Goal: Information Seeking & Learning: Check status

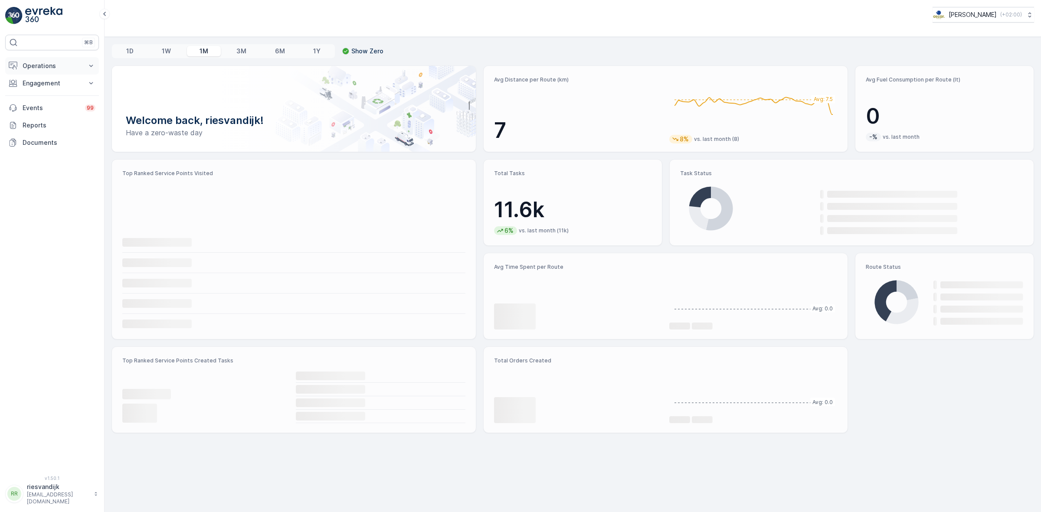
click at [56, 64] on p "Operations" at bounding box center [52, 66] width 59 height 9
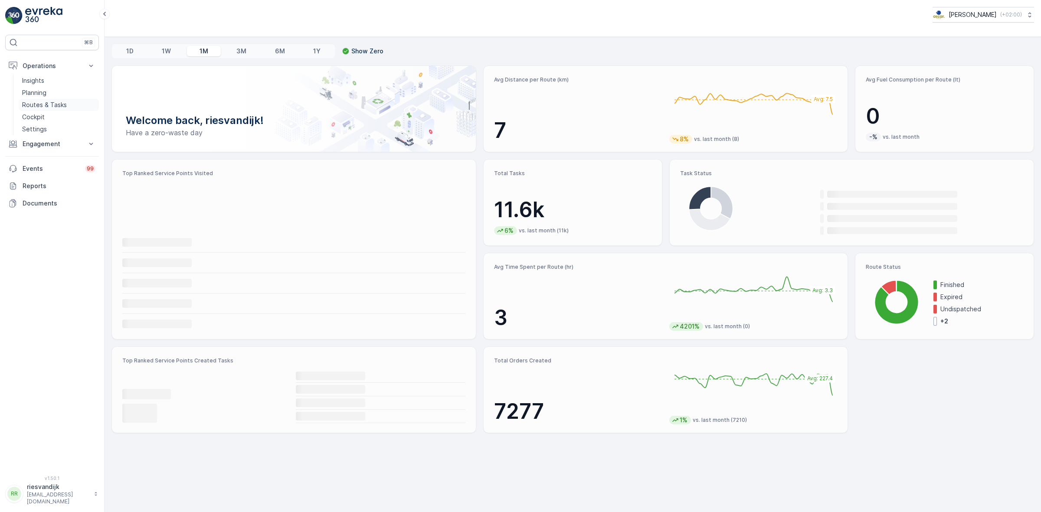
click at [58, 107] on p "Routes & Tasks" at bounding box center [44, 105] width 45 height 9
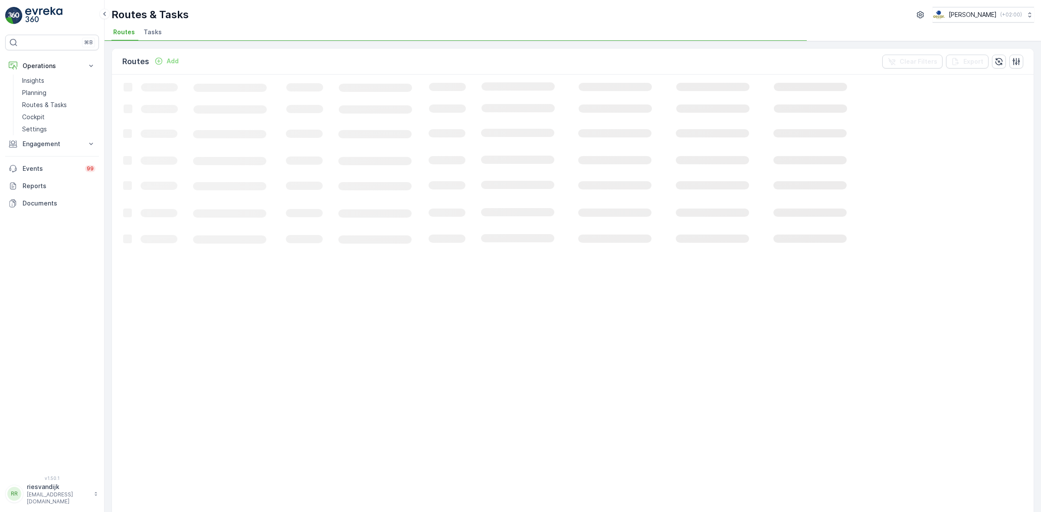
click at [150, 29] on span "Tasks" at bounding box center [153, 32] width 18 height 9
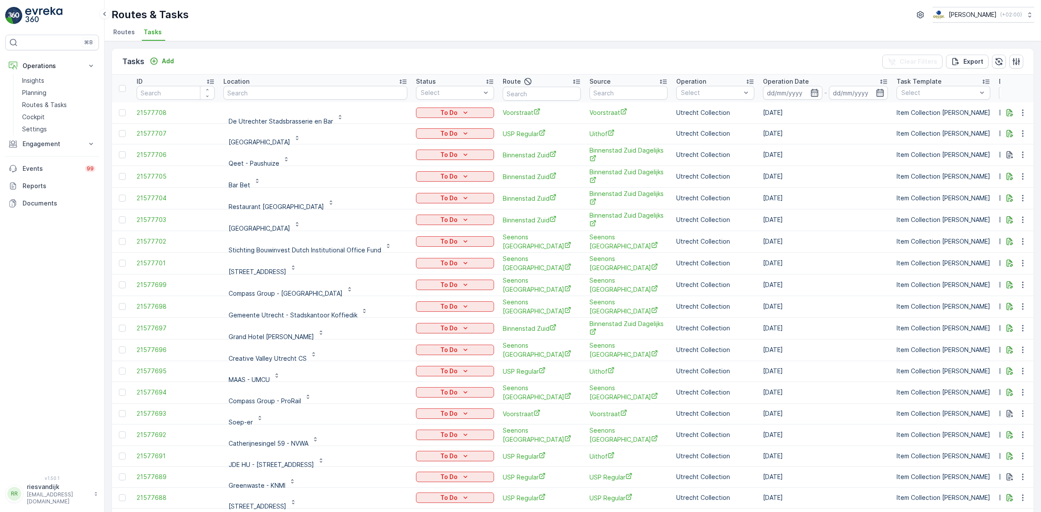
click at [533, 92] on input "text" at bounding box center [542, 94] width 78 height 14
type input "SG"
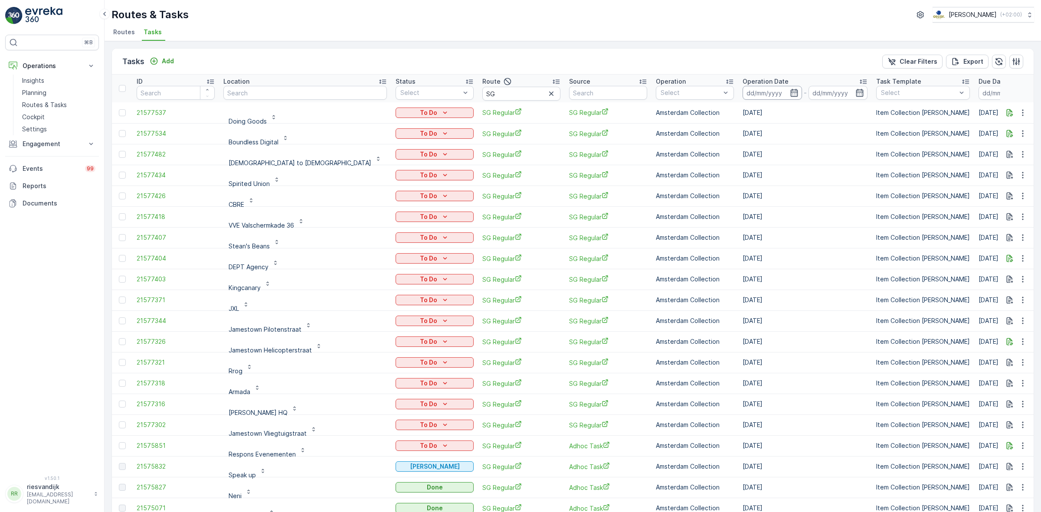
click at [743, 89] on input at bounding box center [772, 93] width 59 height 14
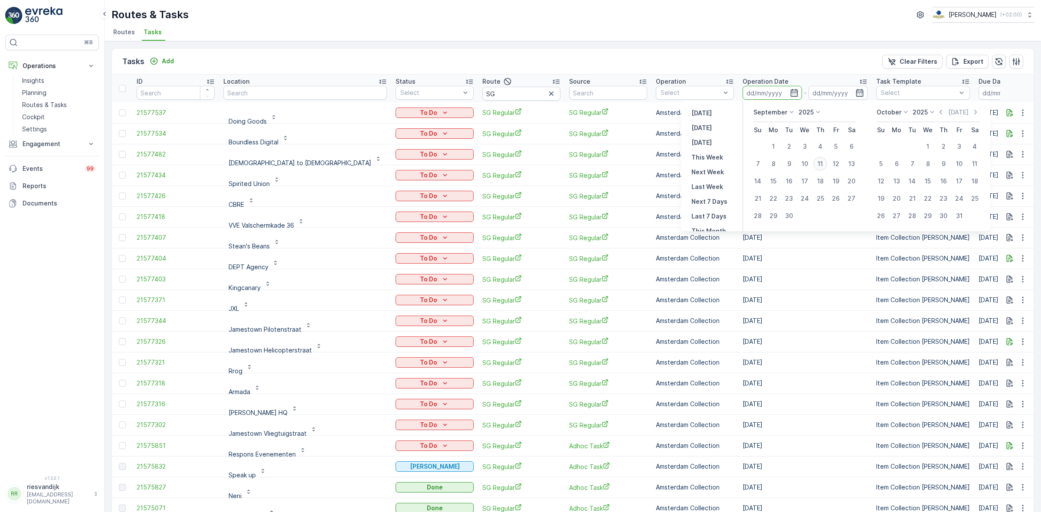
click at [822, 166] on div "11" at bounding box center [820, 164] width 14 height 14
type input "[DATE]"
click at [822, 166] on div "11" at bounding box center [820, 164] width 14 height 14
type input "[DATE]"
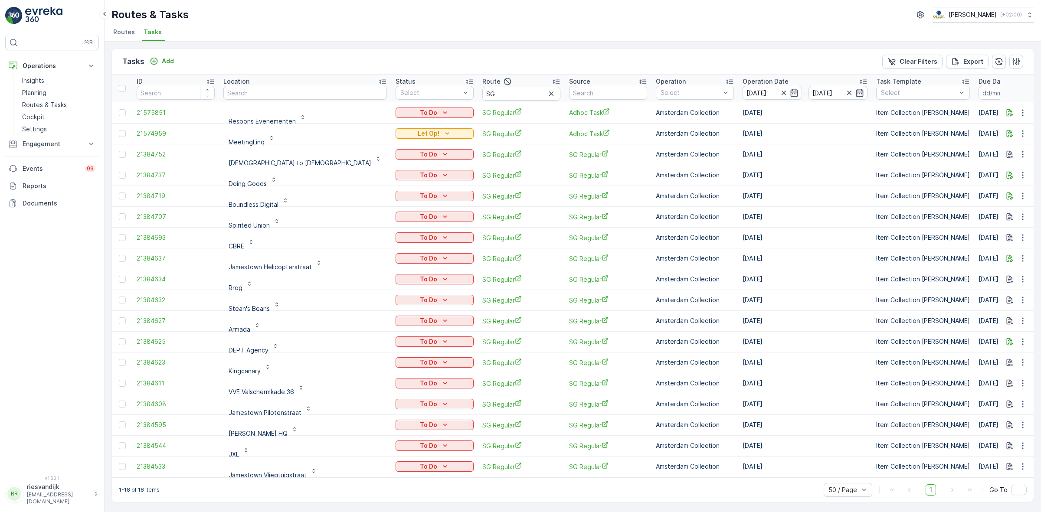
scroll to position [2, 0]
click at [122, 131] on div at bounding box center [122, 131] width 7 height 7
click at [119, 128] on input "checkbox" at bounding box center [119, 128] width 0 height 0
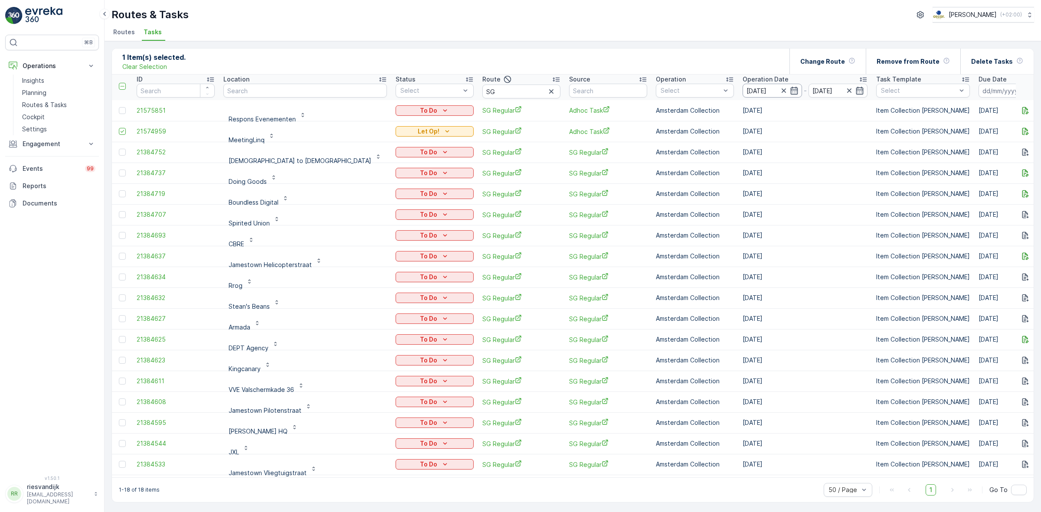
click at [743, 92] on input "[DATE]" at bounding box center [772, 91] width 59 height 14
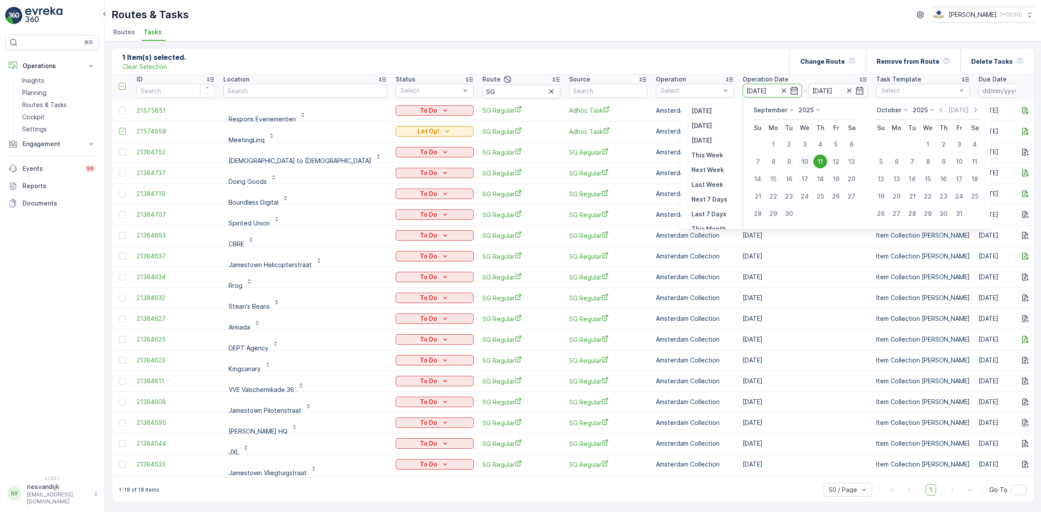
click at [808, 158] on div "10" at bounding box center [805, 162] width 14 height 14
type input "[DATE]"
click at [808, 158] on div "10" at bounding box center [805, 162] width 14 height 14
type input "[DATE]"
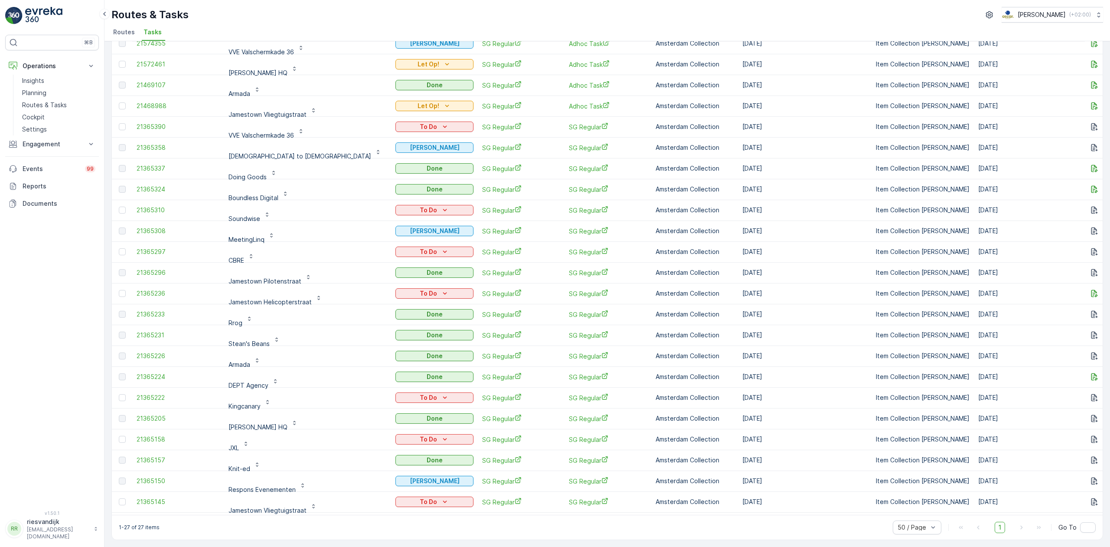
scroll to position [2, 0]
click at [312, 502] on icon "button" at bounding box center [313, 505] width 7 height 7
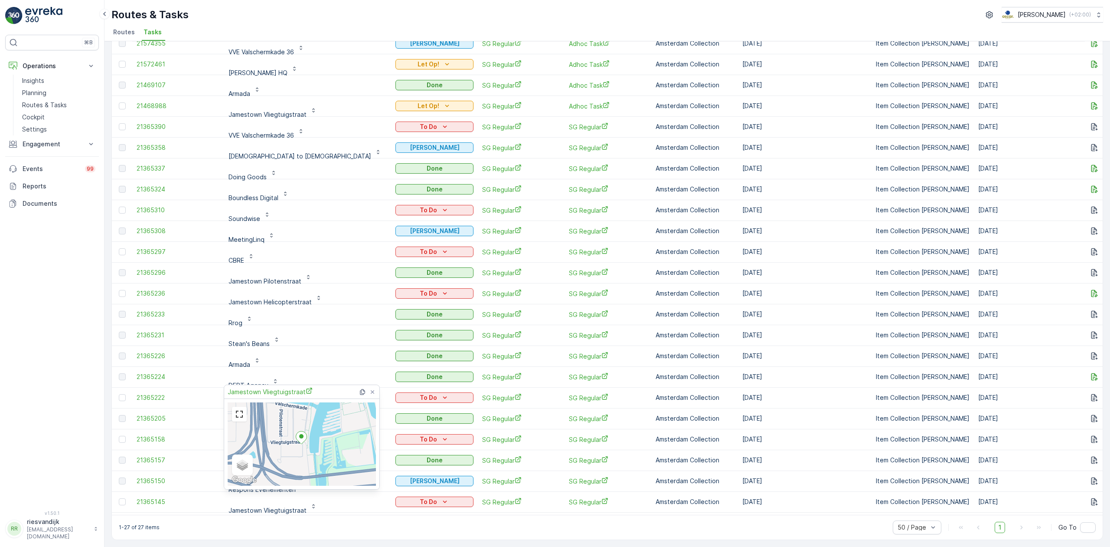
click at [305, 512] on div "1-27 of 27 items 50 / Page 1 Go To" at bounding box center [607, 526] width 991 height 25
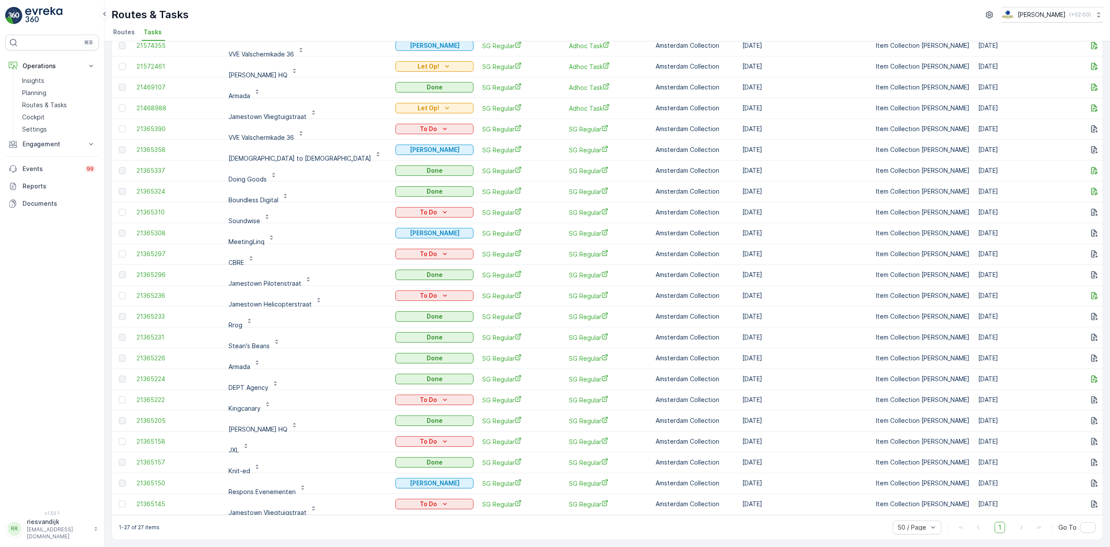
scroll to position [0, 0]
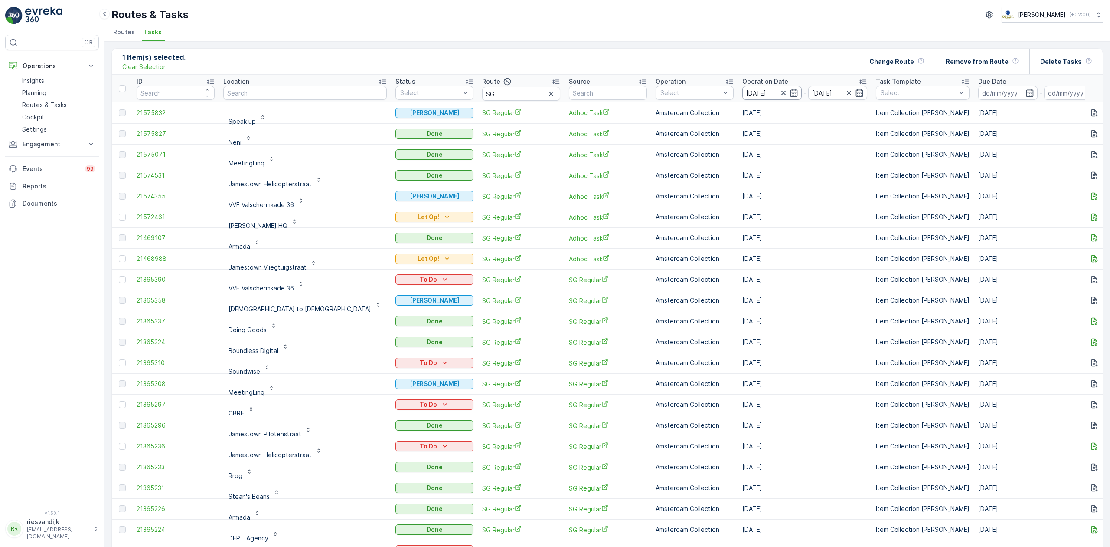
click at [743, 88] on input "[DATE]" at bounding box center [772, 93] width 59 height 14
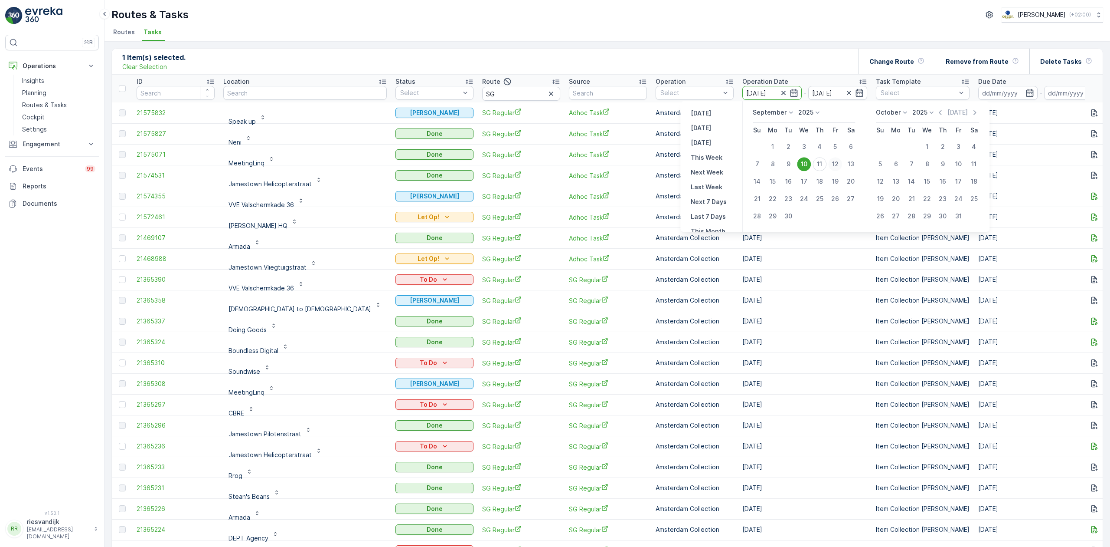
click at [828, 165] on button "12" at bounding box center [836, 164] width 16 height 16
type input "[DATE]"
click at [811, 162] on div "10" at bounding box center [804, 164] width 14 height 14
type input "[DATE]"
click at [819, 162] on div "11" at bounding box center [820, 164] width 14 height 14
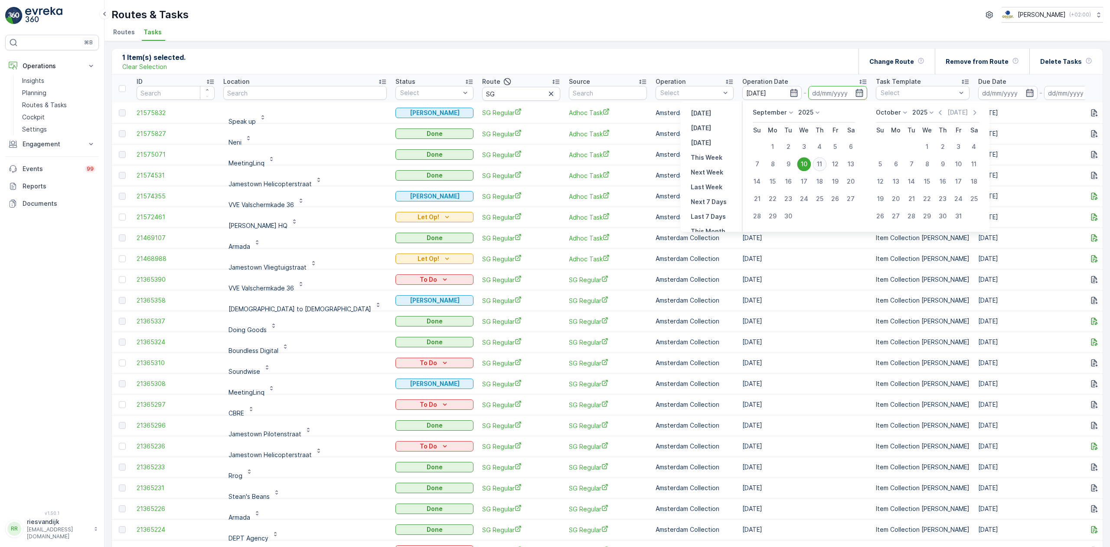
type input "[DATE]"
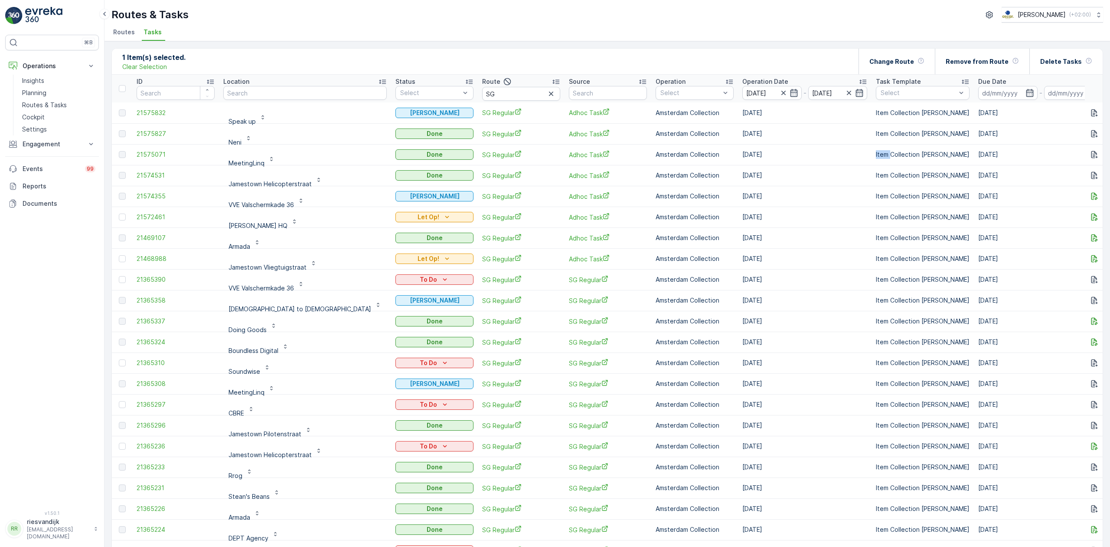
click at [872, 162] on td "Item Collection [PERSON_NAME]" at bounding box center [923, 154] width 102 height 21
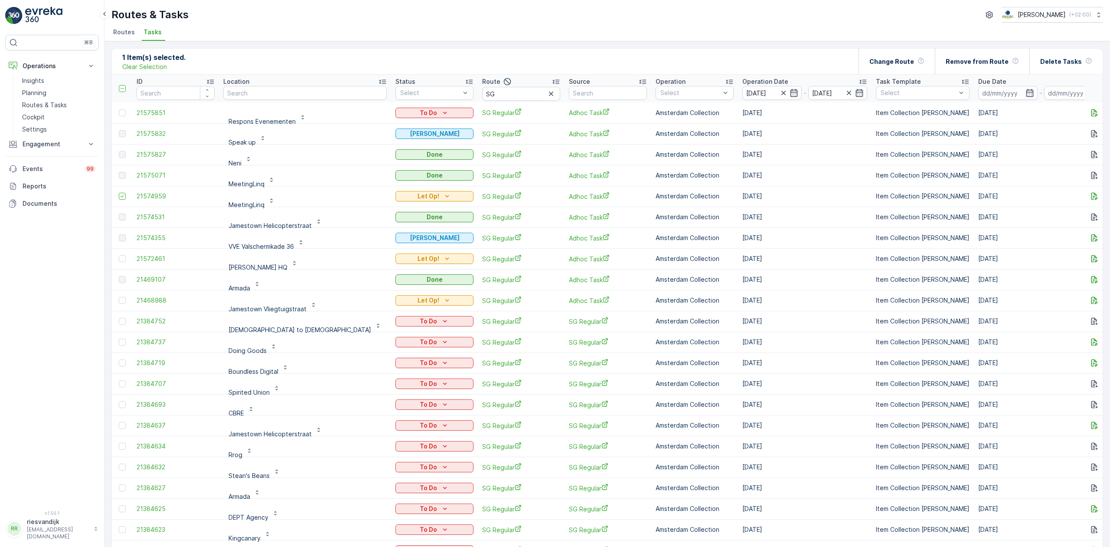
click at [809, 87] on input "[DATE]" at bounding box center [838, 93] width 59 height 14
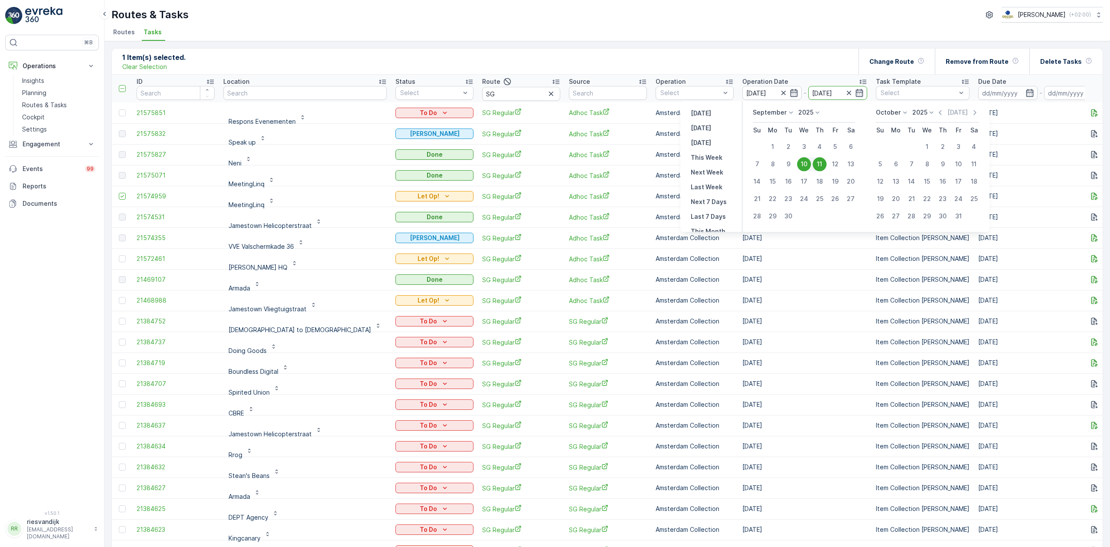
click at [820, 161] on div "11" at bounding box center [820, 164] width 14 height 14
type input "[DATE]"
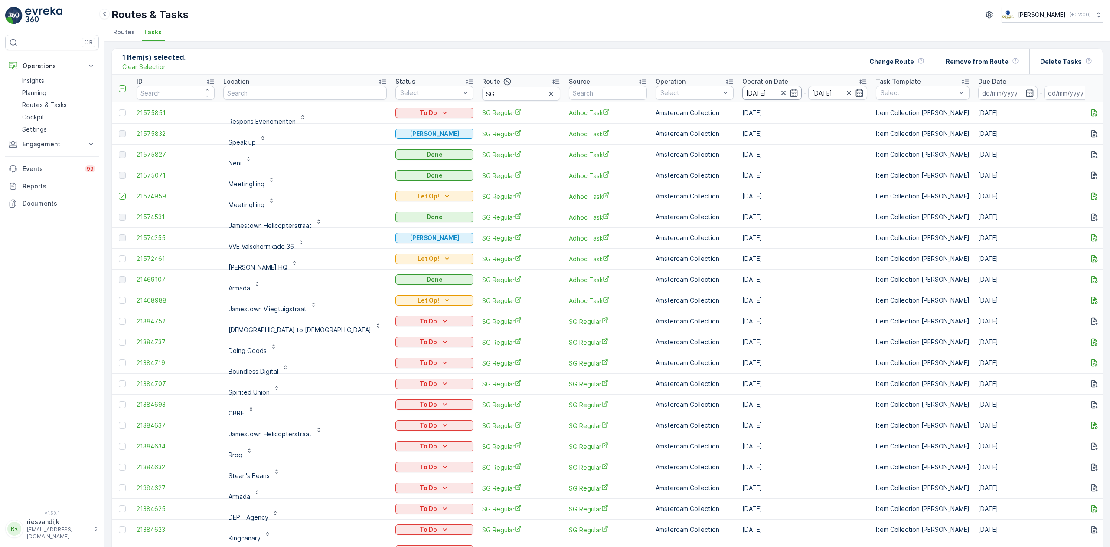
click at [743, 91] on input "[DATE]" at bounding box center [772, 93] width 59 height 14
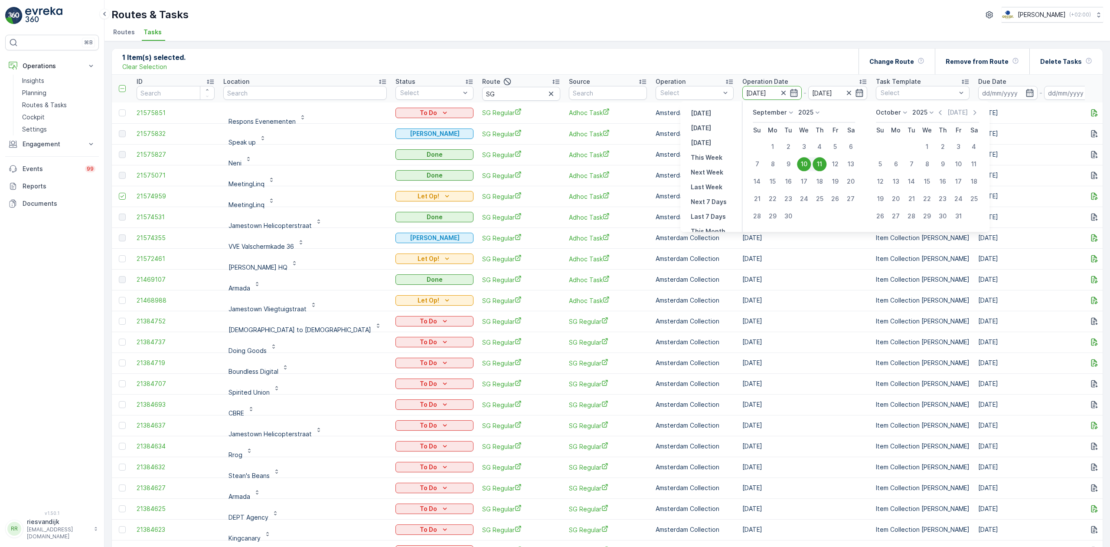
click at [821, 162] on div "11" at bounding box center [820, 164] width 14 height 14
type input "[DATE]"
click at [821, 162] on div "11" at bounding box center [820, 164] width 14 height 14
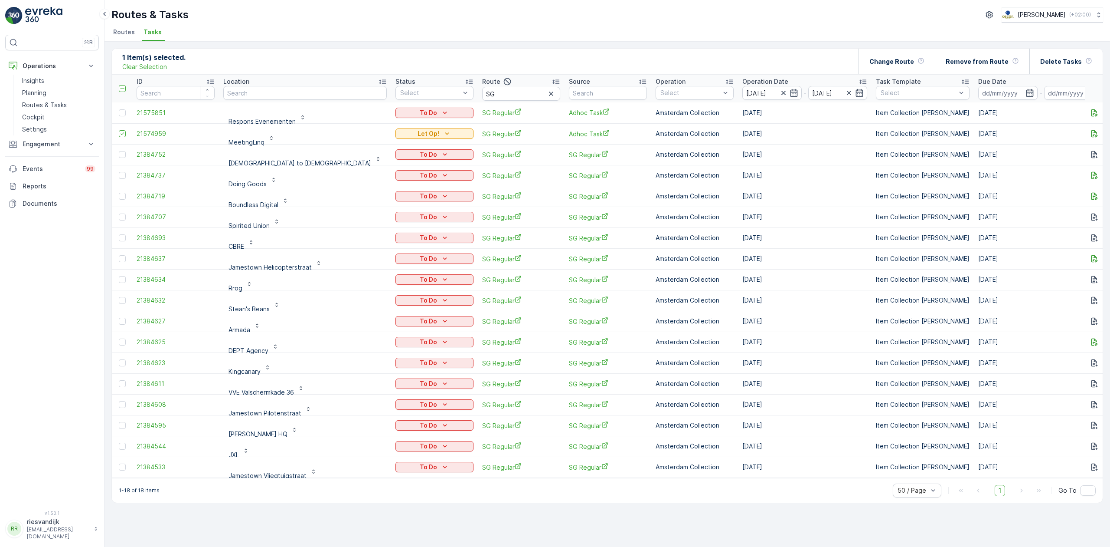
scroll to position [2, 0]
click at [241, 303] on p "Stean's Beans" at bounding box center [249, 306] width 41 height 9
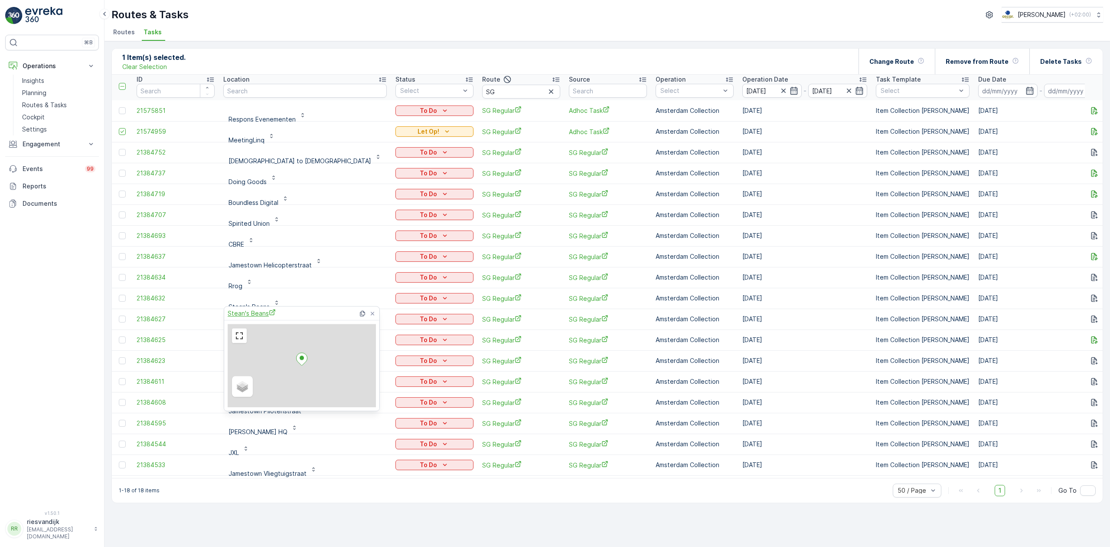
click at [238, 314] on span "Stean's Beans" at bounding box center [252, 312] width 48 height 9
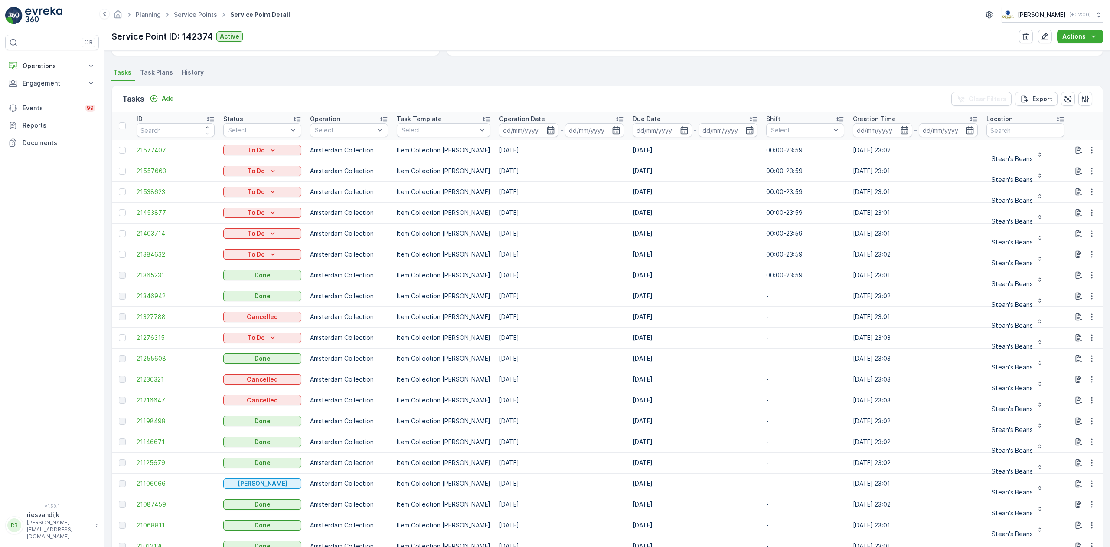
scroll to position [231, 0]
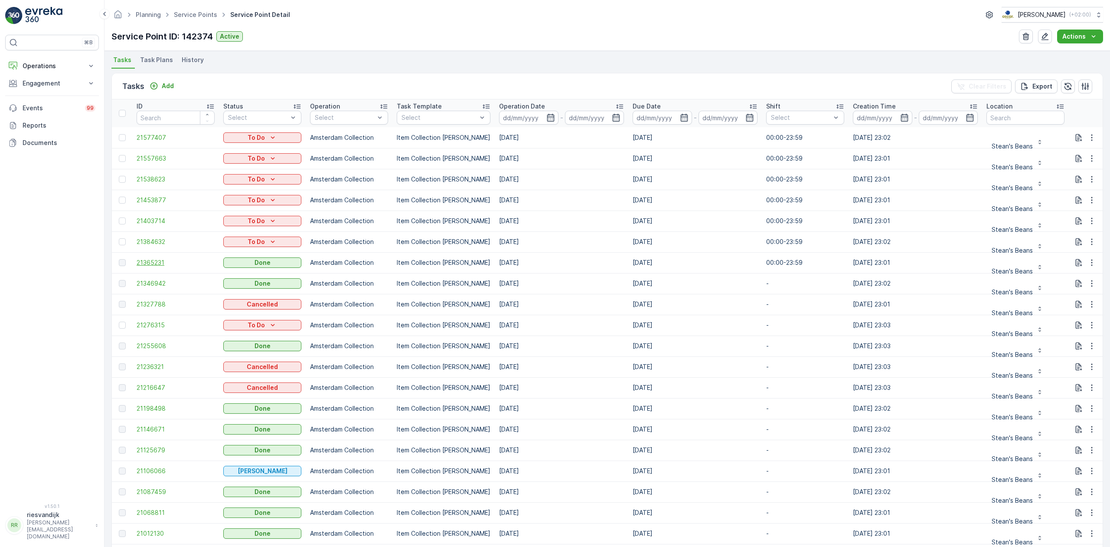
click at [151, 262] on span "21365231" at bounding box center [176, 262] width 78 height 9
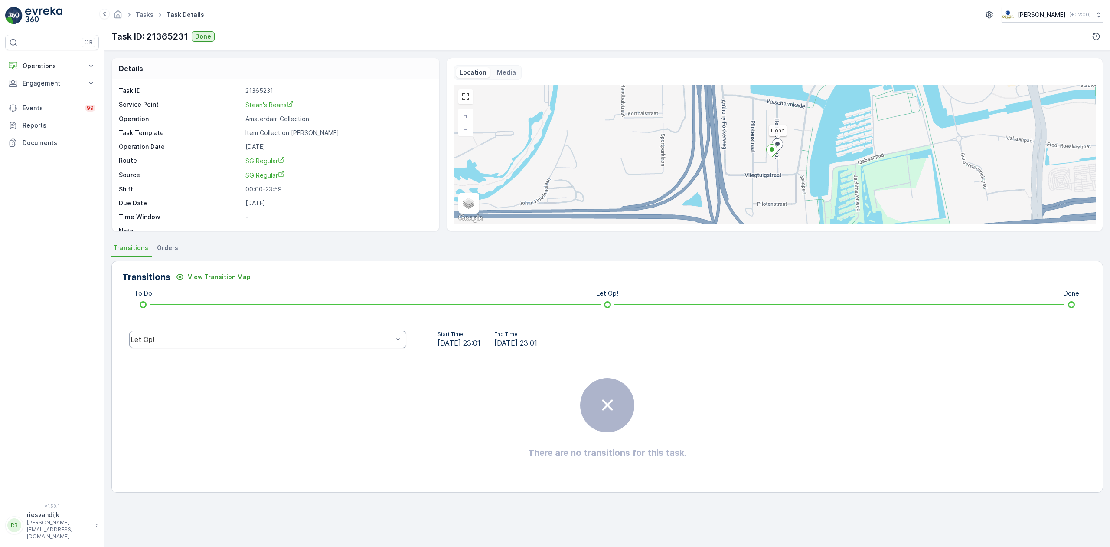
click at [243, 344] on div "Let Op!" at bounding box center [267, 339] width 277 height 17
click at [217, 275] on div "Done" at bounding box center [267, 274] width 267 height 8
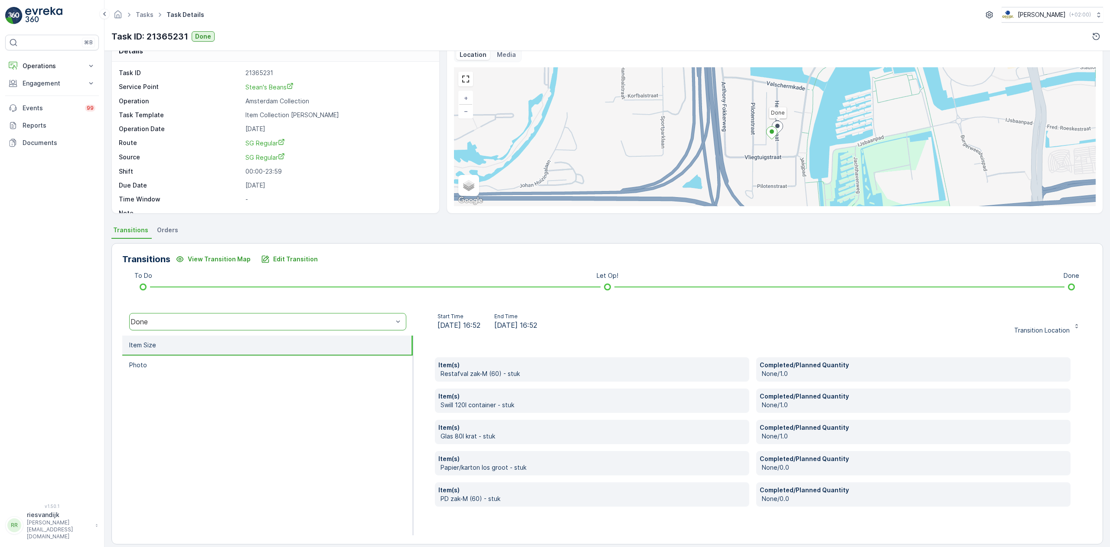
scroll to position [26, 0]
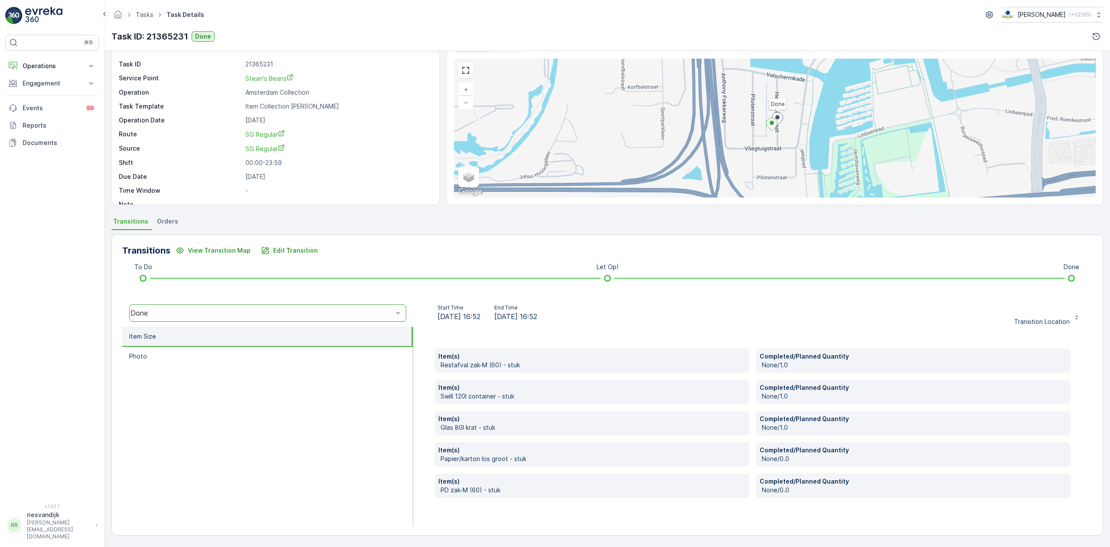
drag, startPoint x: 677, startPoint y: 313, endPoint x: 646, endPoint y: 312, distance: 30.4
click at [646, 312] on div "Start Time 10.09.2025 16:52 End Time 10.09.2025 16:52 Transition Location" at bounding box center [752, 312] width 665 height 17
